Goal: Transaction & Acquisition: Book appointment/travel/reservation

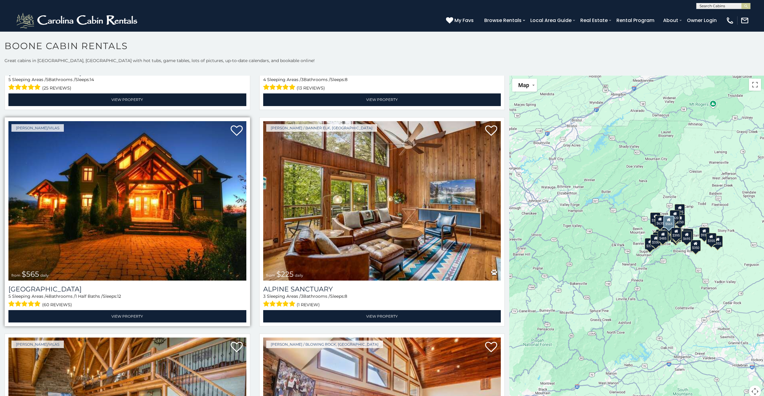
scroll to position [1746, 0]
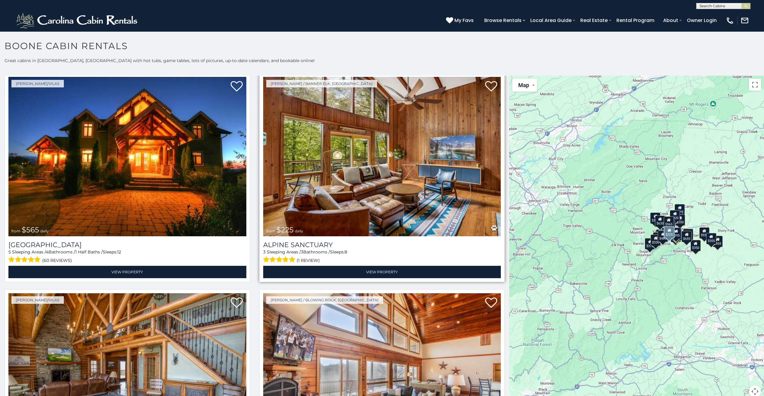
click at [349, 166] on img at bounding box center [382, 156] width 238 height 159
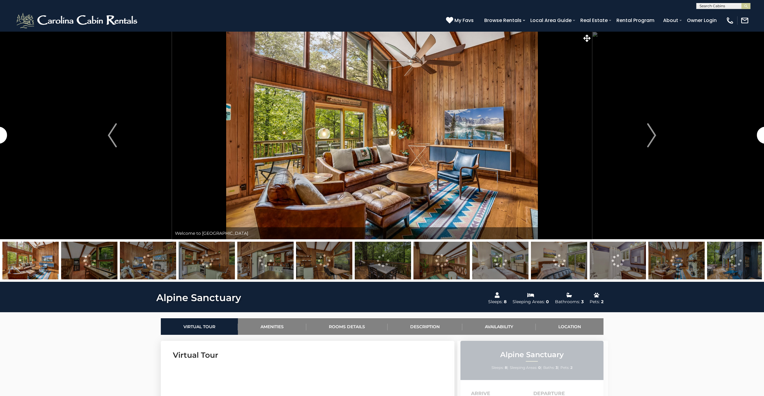
click at [44, 258] on img at bounding box center [30, 260] width 56 height 38
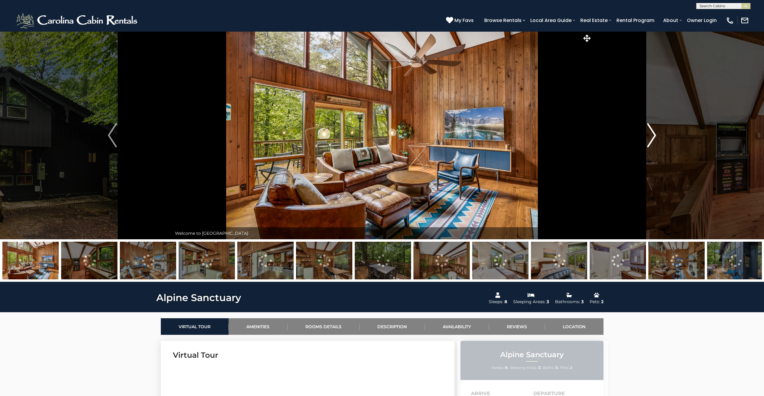
click at [650, 132] on img "Next" at bounding box center [651, 135] width 9 height 24
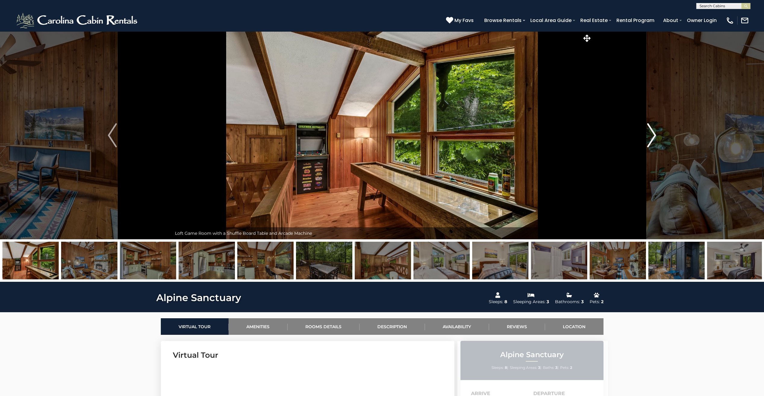
click at [650, 131] on img "Next" at bounding box center [651, 135] width 9 height 24
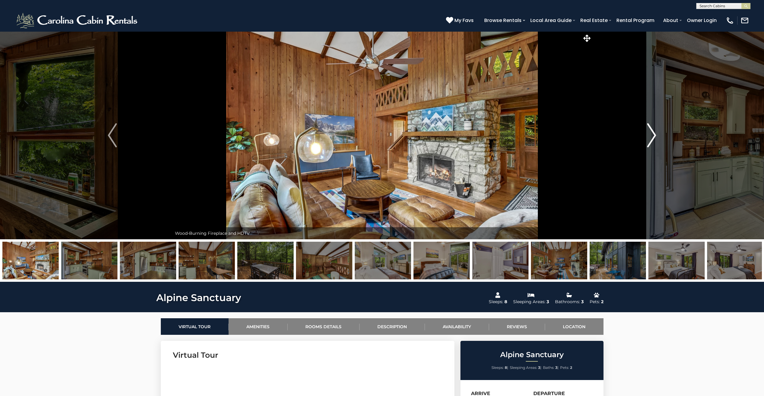
click at [650, 131] on img "Next" at bounding box center [651, 135] width 9 height 24
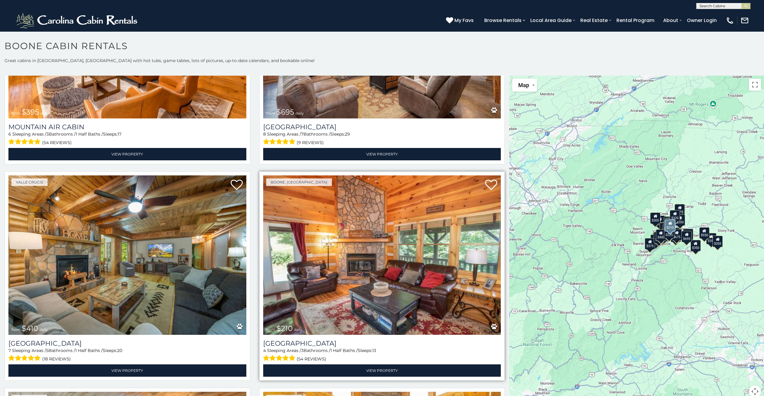
scroll to position [2740, 0]
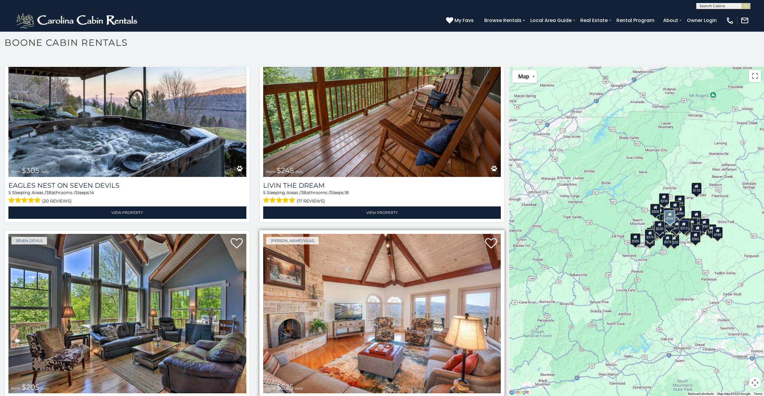
scroll to position [5131, 0]
